Goal: Task Accomplishment & Management: Manage account settings

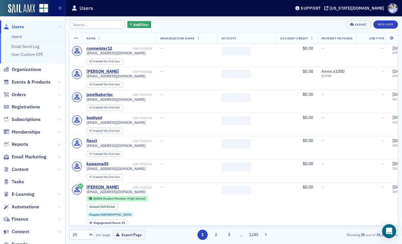
click at [37, 73] on span "Organizations" at bounding box center [32, 69] width 65 height 13
click at [34, 63] on ul "Users Email Send Log User Custom CPE" at bounding box center [32, 48] width 65 height 30
click at [33, 66] on span "Organizations" at bounding box center [27, 69] width 30 height 6
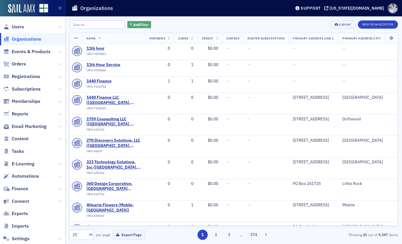
click at [141, 26] on span "Add Filter" at bounding box center [140, 24] width 15 height 5
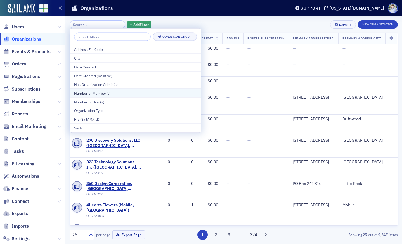
click at [159, 90] on button "Number of Member(s)" at bounding box center [135, 93] width 131 height 9
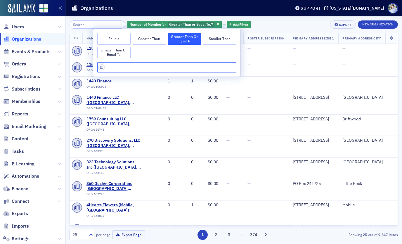
click at [160, 64] on input "text" at bounding box center [166, 67] width 139 height 10
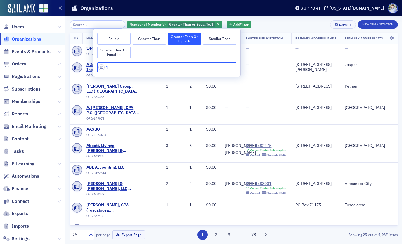
type input "1"
click at [177, 9] on div "Organizations" at bounding box center [177, 8] width 210 height 11
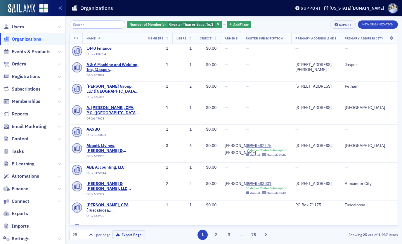
click at [146, 39] on th "Members" at bounding box center [158, 38] width 29 height 11
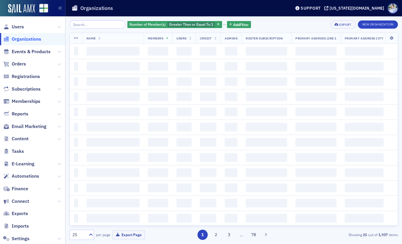
click at [157, 37] on span "Members" at bounding box center [156, 38] width 16 height 4
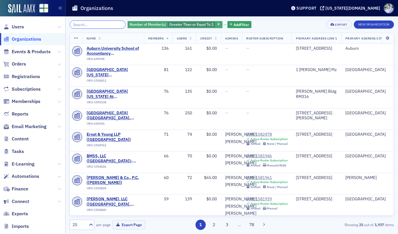
drag, startPoint x: 98, startPoint y: 23, endPoint x: 140, endPoint y: 22, distance: 41.8
click at [99, 23] on input "search" at bounding box center [98, 24] width 56 height 8
click at [140, 22] on span "Number of Member(s)" at bounding box center [148, 24] width 36 height 5
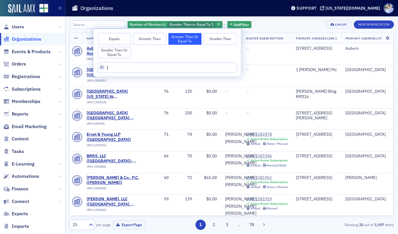
click at [145, 13] on div "Organizations" at bounding box center [175, 8] width 206 height 11
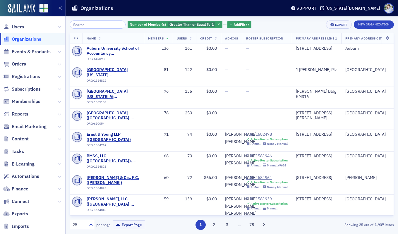
click at [177, 5] on div "Organizations" at bounding box center [175, 8] width 206 height 11
click at [251, 8] on div "Organizations" at bounding box center [175, 8] width 206 height 11
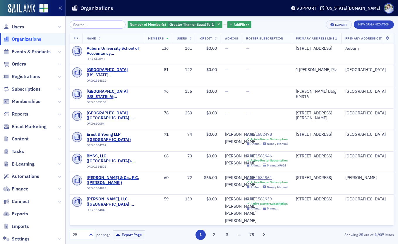
click at [62, 141] on span "Content" at bounding box center [32, 139] width 65 height 13
click at [59, 139] on icon at bounding box center [60, 139] width 4 height 4
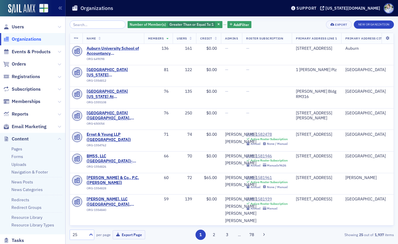
click at [17, 159] on li "Forms" at bounding box center [36, 157] width 51 height 6
click at [18, 158] on link "Forms" at bounding box center [17, 156] width 12 height 5
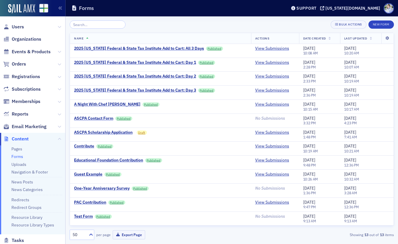
click at [175, 17] on div "Bulk Actions New Form Name Actions Date Created Last Updated 2025 Alabama Feder…" at bounding box center [232, 129] width 324 height 227
click at [24, 11] on img at bounding box center [21, 8] width 27 height 9
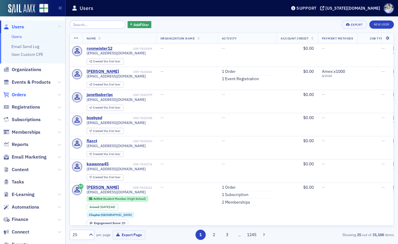
click at [18, 92] on span "Orders" at bounding box center [19, 95] width 14 height 6
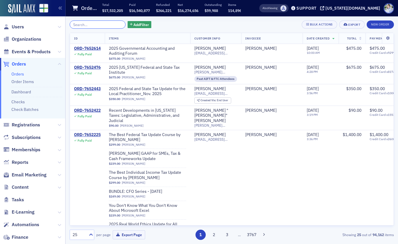
click at [107, 23] on input "search" at bounding box center [98, 24] width 56 height 8
type input "n"
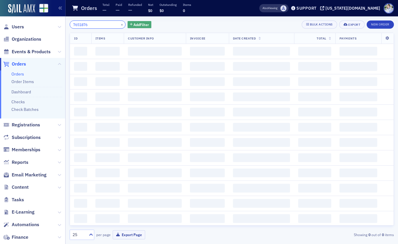
type input "7651876"
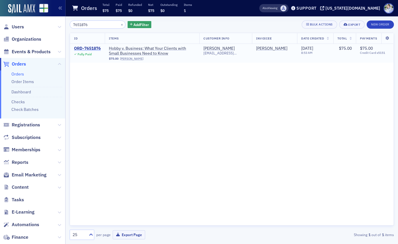
click at [95, 49] on div "ORD-7651876" at bounding box center [87, 48] width 27 height 5
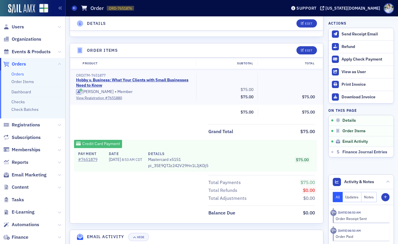
scroll to position [182, 0]
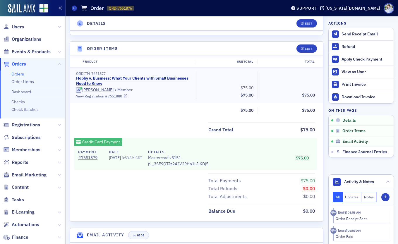
click at [111, 96] on link "View Registration # 7651880" at bounding box center [134, 95] width 116 height 5
click at [21, 160] on span "Reports" at bounding box center [20, 162] width 17 height 6
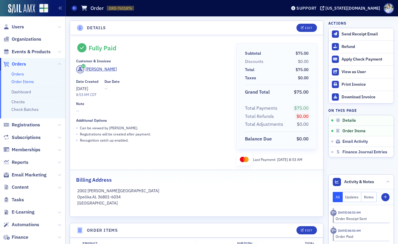
scroll to position [10, 0]
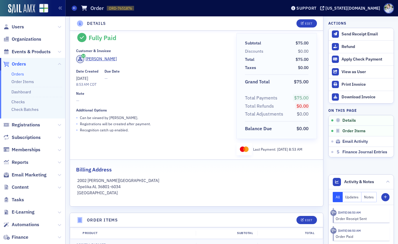
click at [171, 28] on header "Details Edit" at bounding box center [196, 23] width 253 height 14
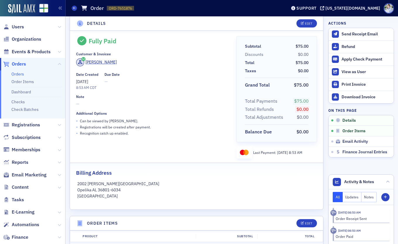
scroll to position [0, 0]
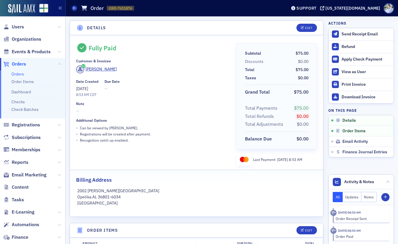
drag, startPoint x: 227, startPoint y: 13, endPoint x: 99, endPoint y: 30, distance: 129.8
click at [227, 13] on div "Orders Order ORD-7651876 7651876" at bounding box center [175, 8] width 206 height 11
click at [16, 27] on span "Users" at bounding box center [18, 27] width 12 height 6
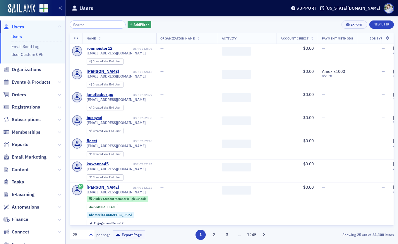
click at [99, 25] on input "search" at bounding box center [98, 24] width 56 height 8
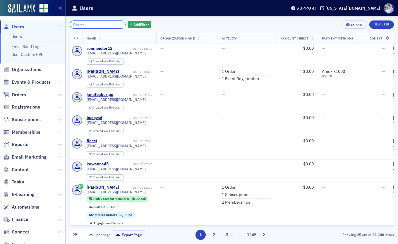
click at [75, 25] on input "search" at bounding box center [98, 24] width 56 height 8
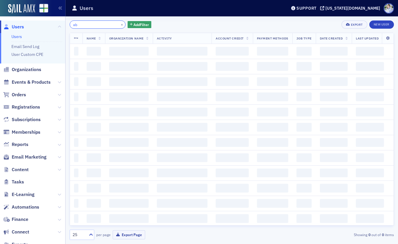
type input "a"
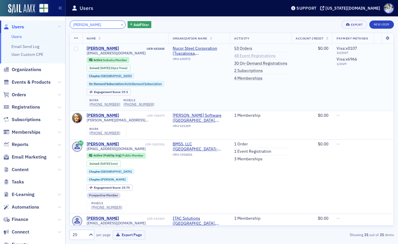
type input "baugh"
click at [256, 55] on link "48 Event Registrations" at bounding box center [255, 55] width 42 height 5
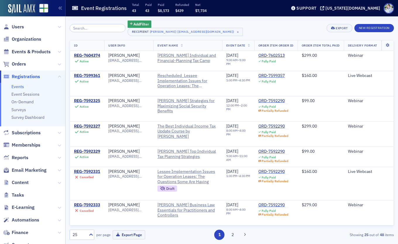
click at [269, 22] on div "Add Filter Recipient Aubrey Baugh (abaugh@truecorepanels.com) × Export New Regi…" at bounding box center [232, 27] width 324 height 15
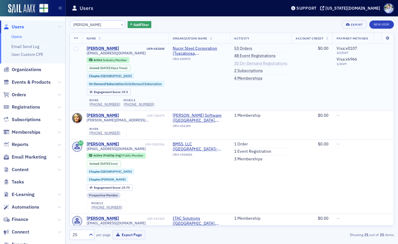
click at [282, 64] on link "30 On-Demand Registrations" at bounding box center [260, 63] width 53 height 5
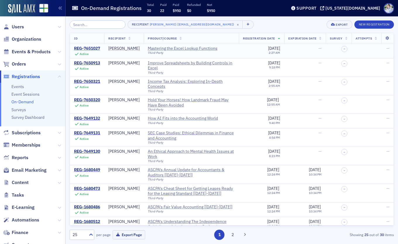
click at [76, 49] on div "REG-7651027" at bounding box center [87, 48] width 26 height 5
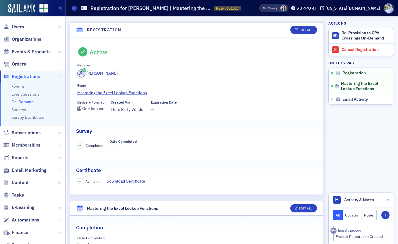
scroll to position [108, 0]
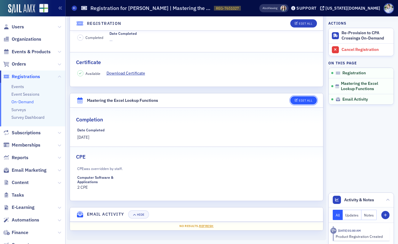
click at [302, 101] on div "Edit All" at bounding box center [304, 100] width 13 height 3
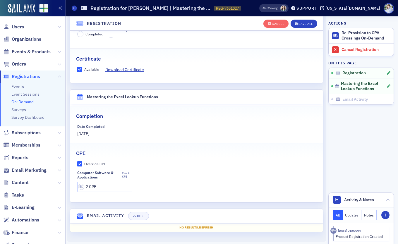
scroll to position [130, 0]
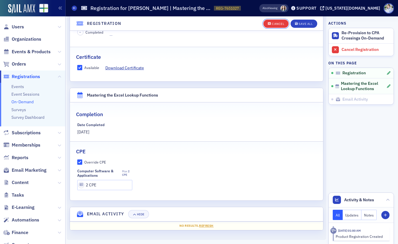
click at [271, 22] on button "Cancel" at bounding box center [275, 24] width 25 height 8
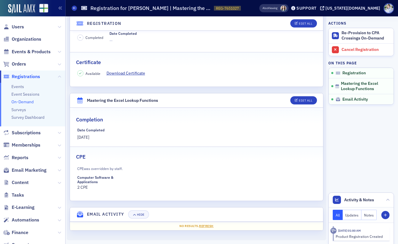
scroll to position [0, 0]
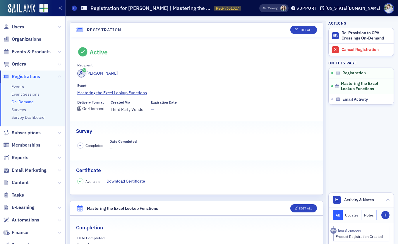
click at [242, 23] on header "Registration Edit All" at bounding box center [196, 30] width 253 height 14
click at [303, 27] on button "Edit All" at bounding box center [303, 30] width 26 height 8
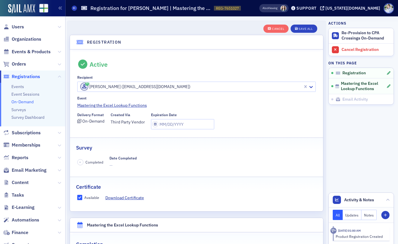
scroll to position [15, 0]
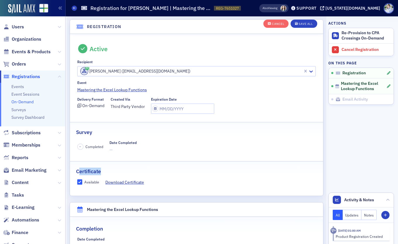
drag, startPoint x: 78, startPoint y: 174, endPoint x: 109, endPoint y: 170, distance: 30.9
click at [109, 170] on div "Certificate" at bounding box center [196, 168] width 241 height 14
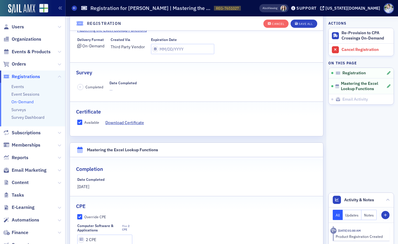
scroll to position [79, 0]
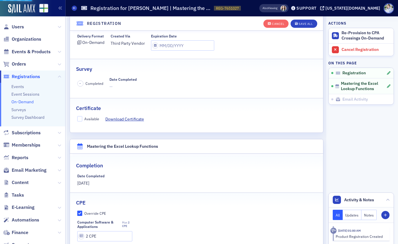
checkbox input "false"
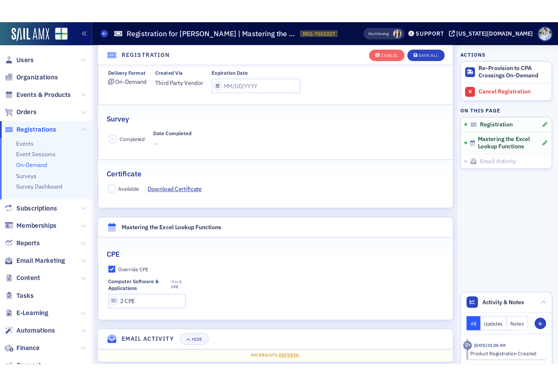
scroll to position [0, 0]
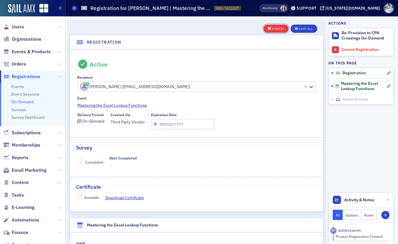
click at [268, 30] on icon "button" at bounding box center [270, 28] width 4 height 3
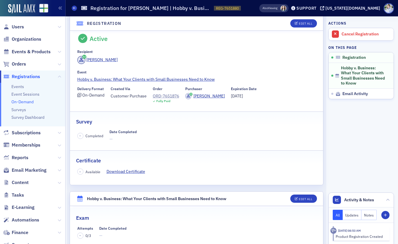
scroll to position [14, 0]
click at [118, 78] on link "Hobby v. Business: What Your Clients with Small Businesses Need to Know" at bounding box center [196, 79] width 239 height 6
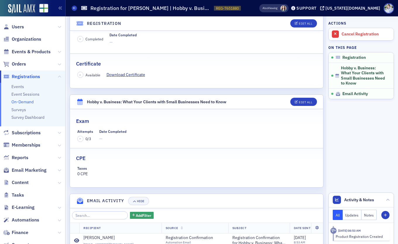
scroll to position [0, 0]
